Goal: Obtain resource: Obtain resource

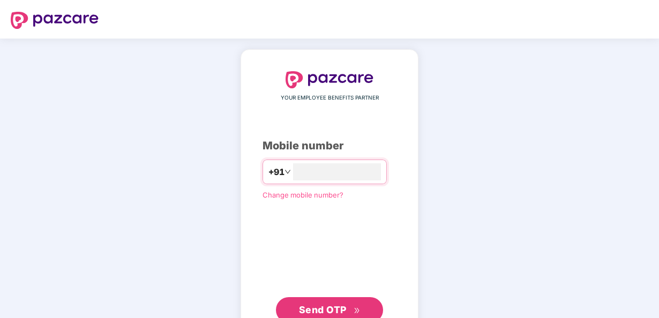
type input "**********"
click at [323, 305] on span "Send OTP" at bounding box center [323, 309] width 48 height 11
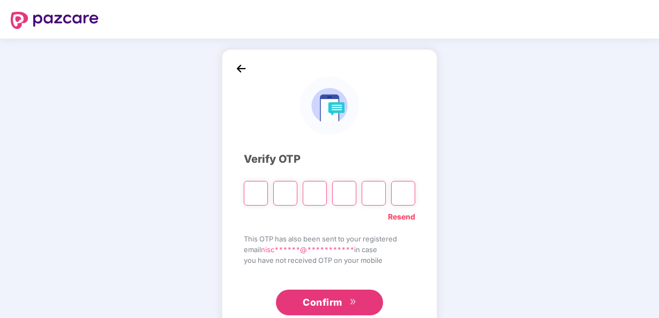
paste input "*"
type input "*"
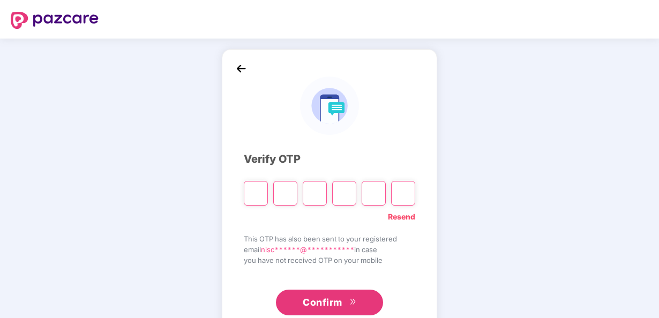
type input "*"
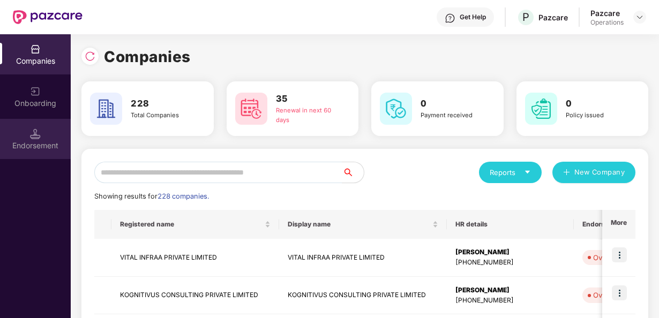
click at [60, 137] on div "Endorsement" at bounding box center [35, 139] width 71 height 40
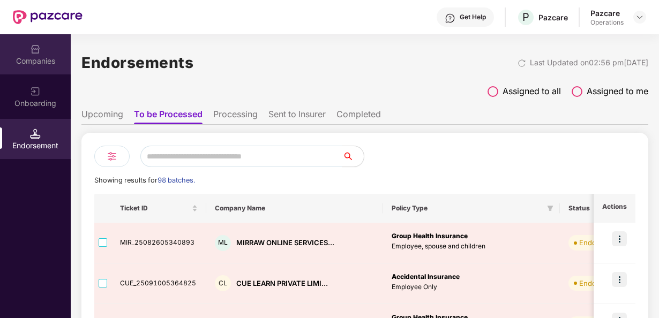
click at [28, 53] on div "Companies" at bounding box center [35, 54] width 71 height 40
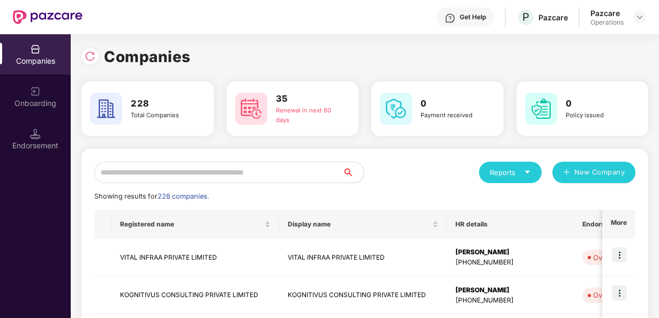
click at [122, 171] on input "text" at bounding box center [218, 172] width 248 height 21
paste input "**********"
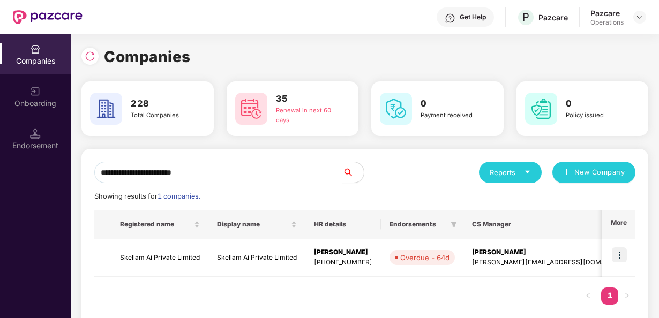
type input "**********"
click at [122, 255] on td "Skellam Ai Private Limited" at bounding box center [159, 258] width 97 height 38
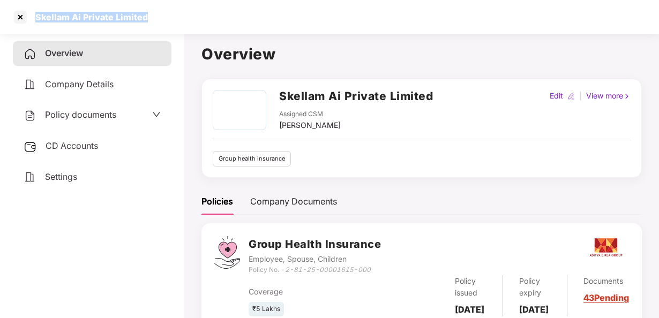
drag, startPoint x: 35, startPoint y: 15, endPoint x: 175, endPoint y: 20, distance: 139.8
click at [175, 20] on div "Skellam Ai Private Limited" at bounding box center [329, 17] width 659 height 34
copy div "Skellam Ai Private Limited"
click at [75, 109] on span "Policy documents" at bounding box center [80, 114] width 71 height 11
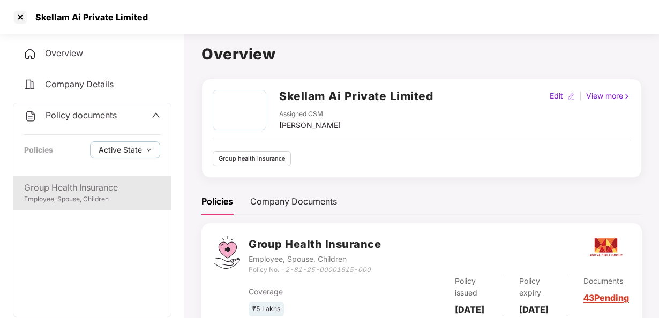
click at [100, 191] on div "Group Health Insurance" at bounding box center [92, 187] width 136 height 13
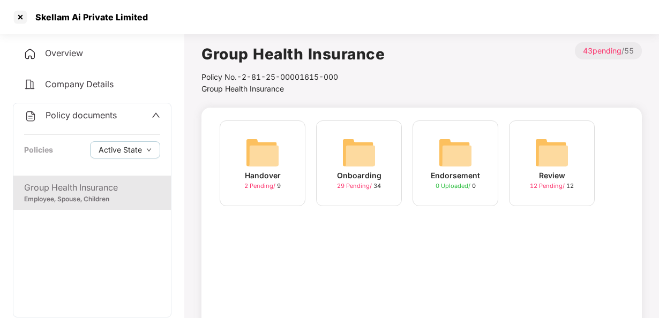
click at [364, 162] on img at bounding box center [359, 152] width 34 height 34
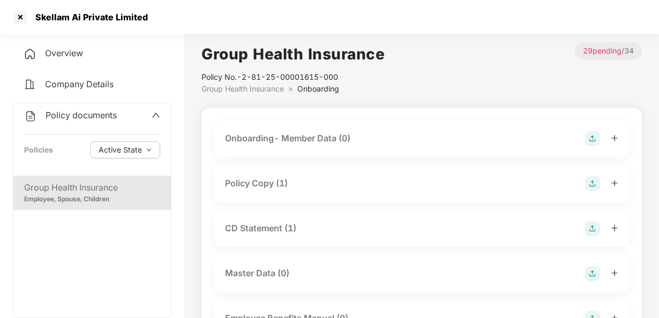
click at [591, 182] on img at bounding box center [592, 183] width 15 height 15
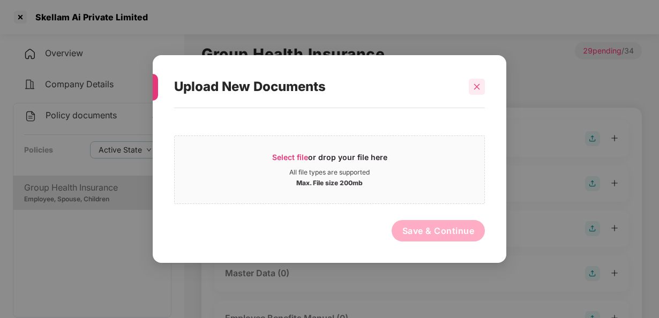
click at [475, 82] on div at bounding box center [476, 87] width 16 height 16
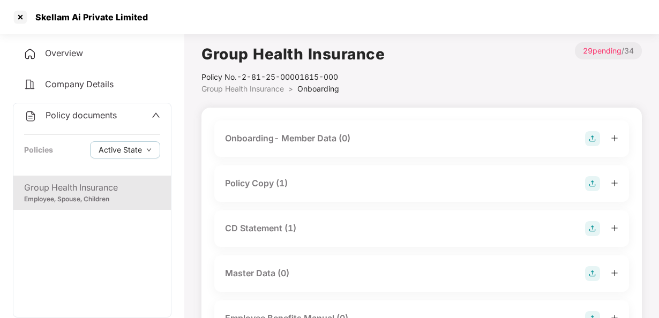
click at [244, 182] on div "Policy Copy (1)" at bounding box center [256, 183] width 63 height 13
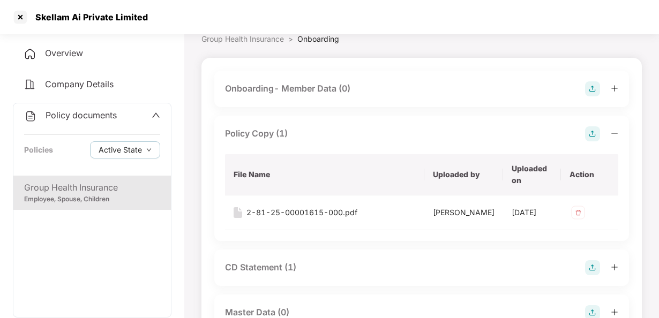
scroll to position [117, 0]
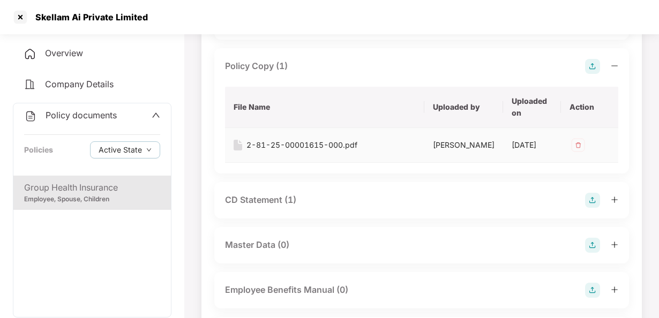
click at [266, 145] on div "2-81-25-00001615-000.pdf" at bounding box center [301, 145] width 111 height 12
click at [252, 207] on div "CD Statement (1)" at bounding box center [260, 199] width 71 height 13
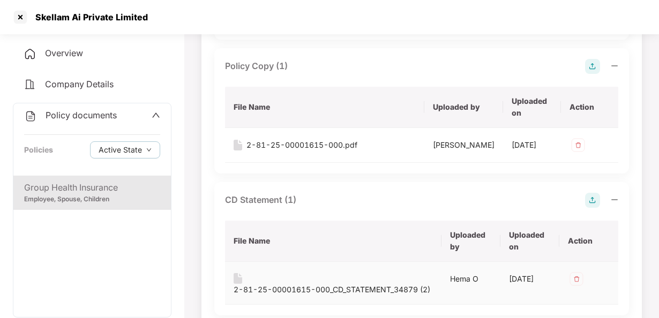
click at [253, 296] on div "2-81-25-00001615-000_CD_STATEMENT_34879 (2)" at bounding box center [331, 290] width 197 height 12
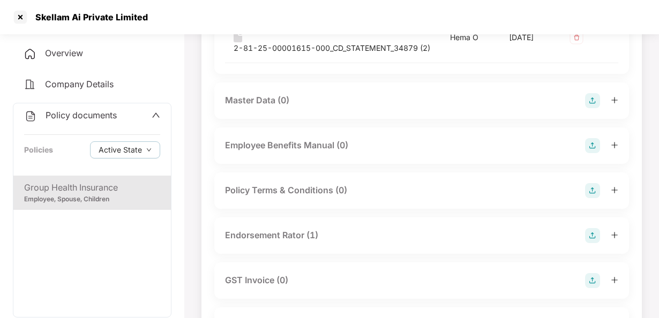
scroll to position [371, 0]
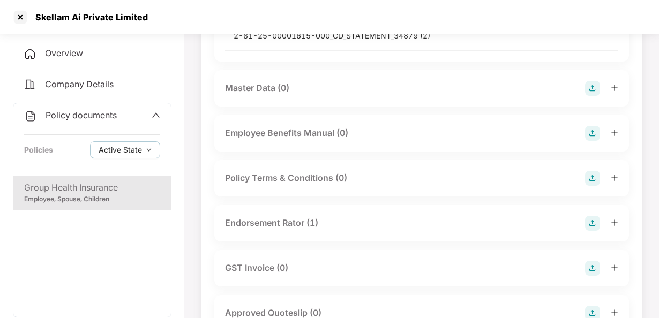
click at [260, 230] on div "Endorsement Rator (1)" at bounding box center [271, 222] width 93 height 13
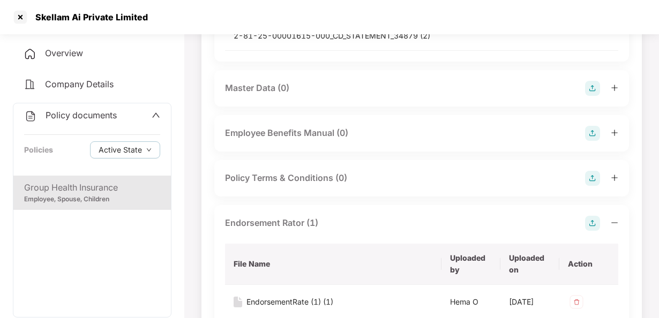
drag, startPoint x: 658, startPoint y: 78, endPoint x: 658, endPoint y: 101, distance: 22.5
drag, startPoint x: 658, startPoint y: 101, endPoint x: 656, endPoint y: 112, distance: 11.8
click at [280, 308] on div "EndorsementRate (1) (1)" at bounding box center [289, 302] width 87 height 12
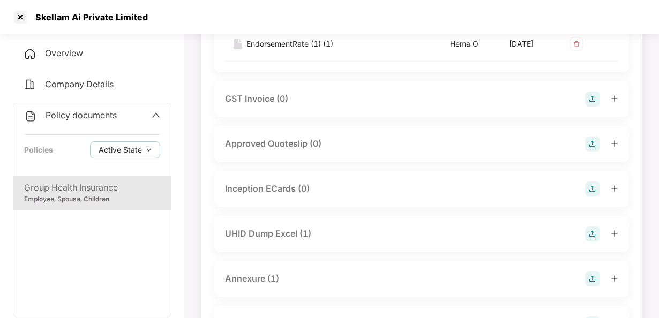
scroll to position [638, 0]
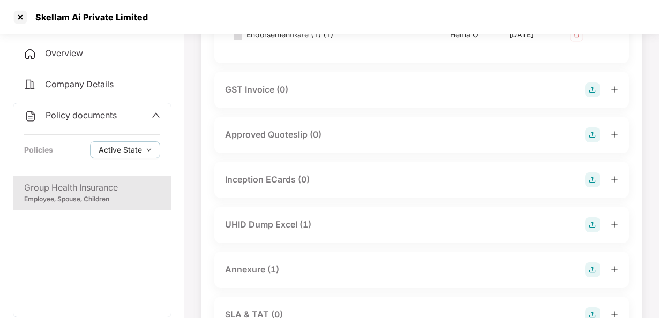
click at [289, 231] on div "UHID Dump Excel (1)" at bounding box center [268, 224] width 86 height 13
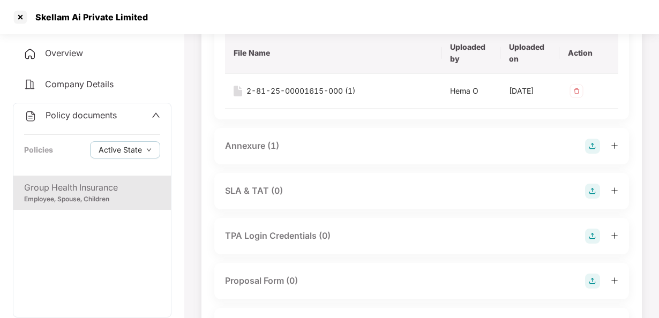
scroll to position [872, 0]
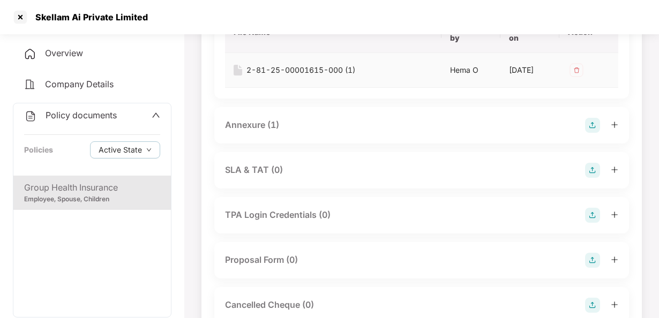
click at [273, 88] on td "2-81-25-00001615-000 (1)" at bounding box center [333, 70] width 216 height 35
click at [241, 75] on img at bounding box center [237, 70] width 9 height 11
click at [242, 76] on div "2-81-25-00001615-000 (1)" at bounding box center [332, 70] width 199 height 12
drag, startPoint x: 242, startPoint y: 91, endPoint x: 283, endPoint y: 92, distance: 40.7
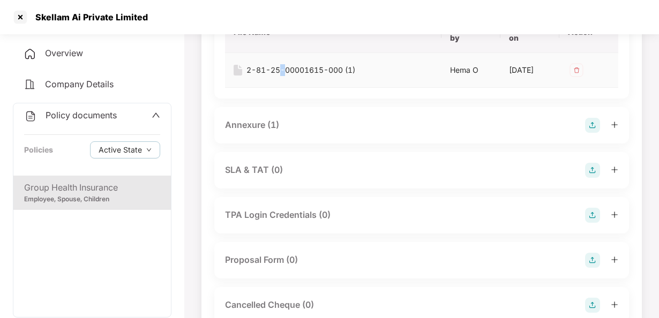
click at [283, 76] on div "2-81-25-00001615-000 (1)" at bounding box center [300, 70] width 109 height 12
click at [268, 88] on td "2-81-25-00001615-000 (1)" at bounding box center [333, 70] width 216 height 35
click at [269, 76] on div "2-81-25-00001615-000 (1)" at bounding box center [300, 70] width 109 height 12
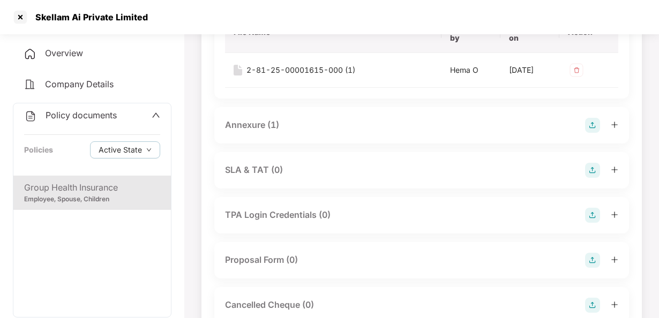
drag, startPoint x: 269, startPoint y: 91, endPoint x: 303, endPoint y: 146, distance: 64.6
click at [303, 133] on div "Annexure (1)" at bounding box center [421, 125] width 393 height 15
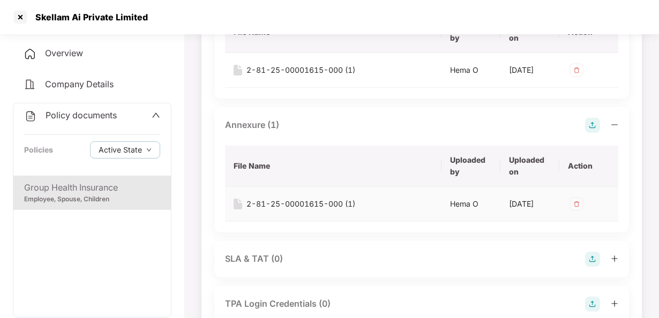
click at [283, 210] on div "2-81-25-00001615-000 (1)" at bounding box center [300, 204] width 109 height 12
click at [658, 158] on main "Group Health Insurance Policy No.- 2-81-25-00001615-000 Group Health Insurance …" at bounding box center [421, 207] width 474 height 2098
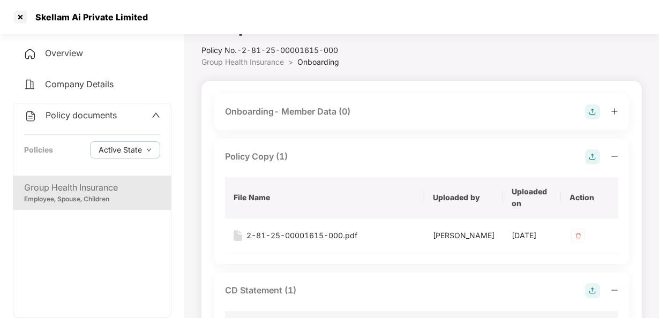
scroll to position [0, 0]
